Goal: Navigation & Orientation: Go to known website

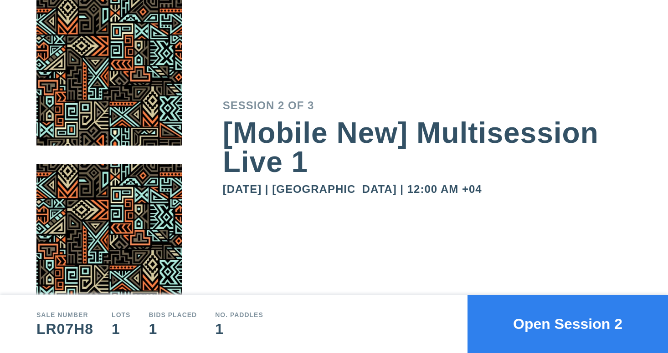
click at [557, 321] on button "Open Session 2" at bounding box center [567, 324] width 200 height 58
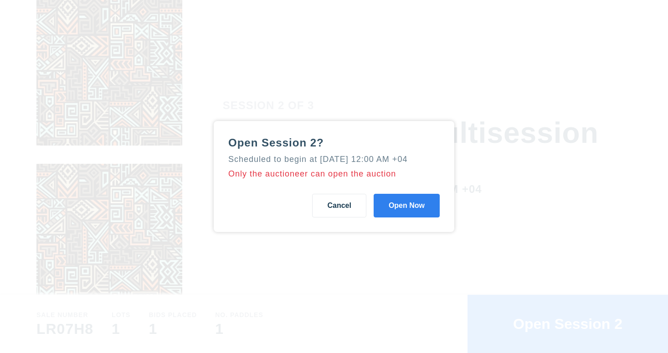
click at [411, 216] on button "Open Now" at bounding box center [406, 206] width 66 height 24
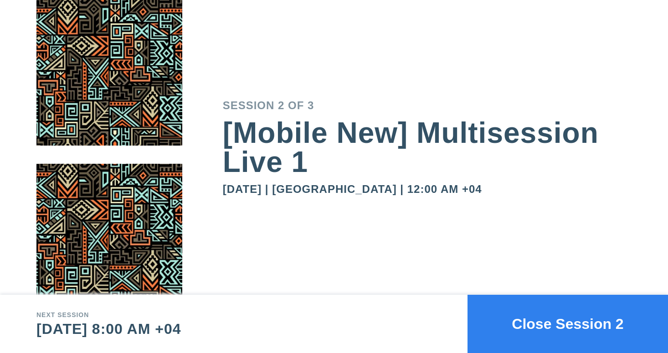
click at [509, 324] on button "Close Session 2" at bounding box center [567, 324] width 200 height 58
